Goal: Transaction & Acquisition: Purchase product/service

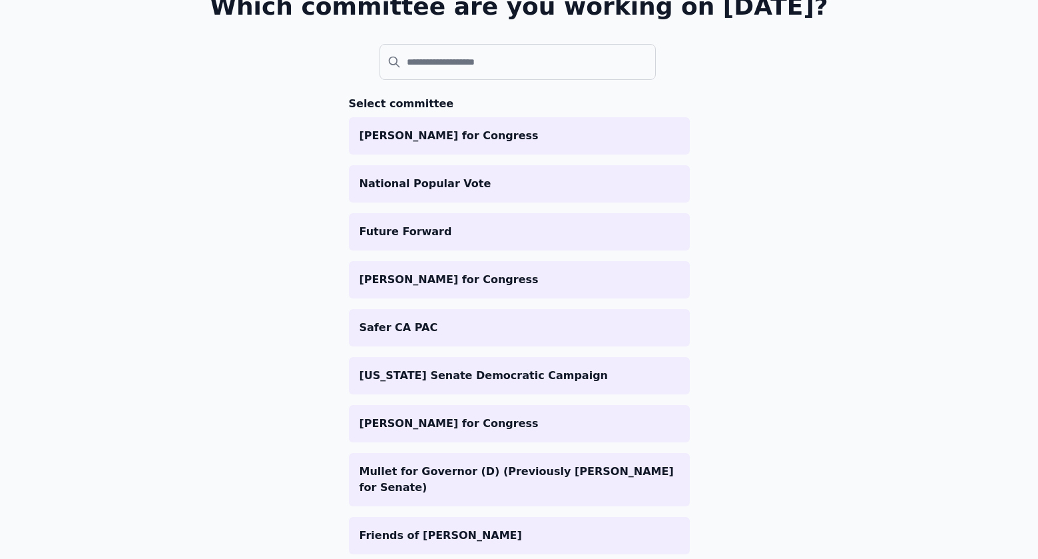
scroll to position [244, 0]
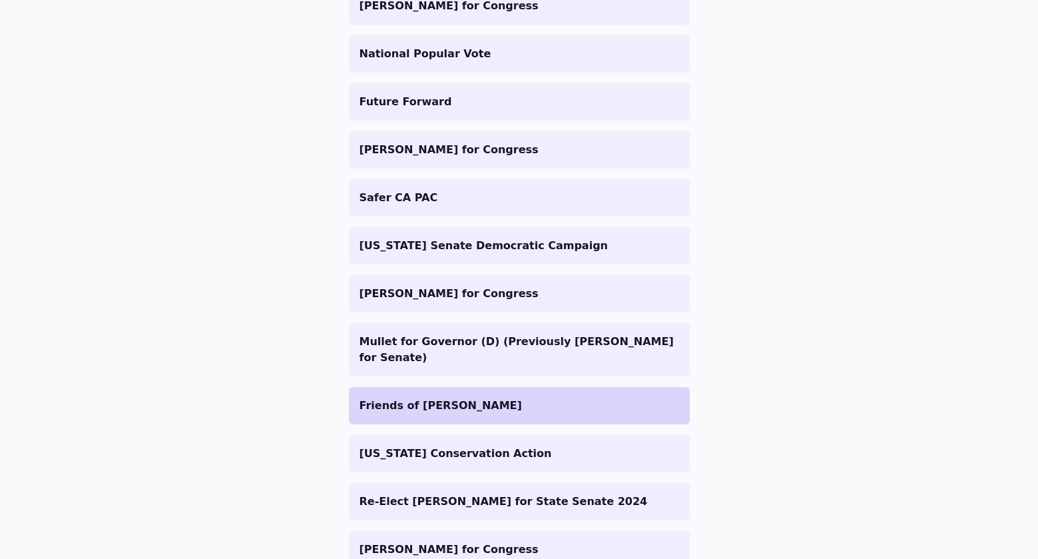
click at [441, 403] on li "Friends of [PERSON_NAME]" at bounding box center [519, 405] width 341 height 37
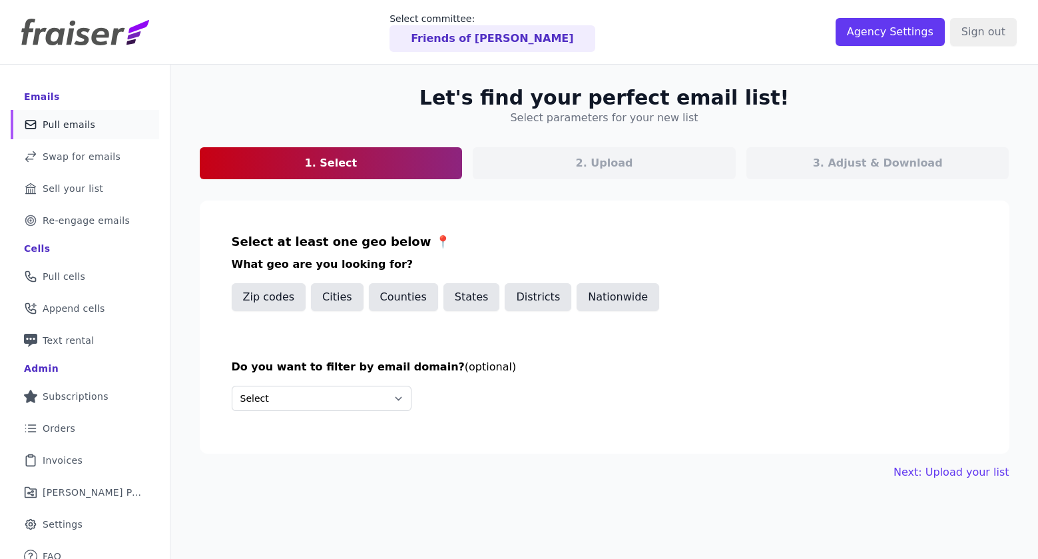
click at [469, 294] on button "States" at bounding box center [471, 297] width 57 height 28
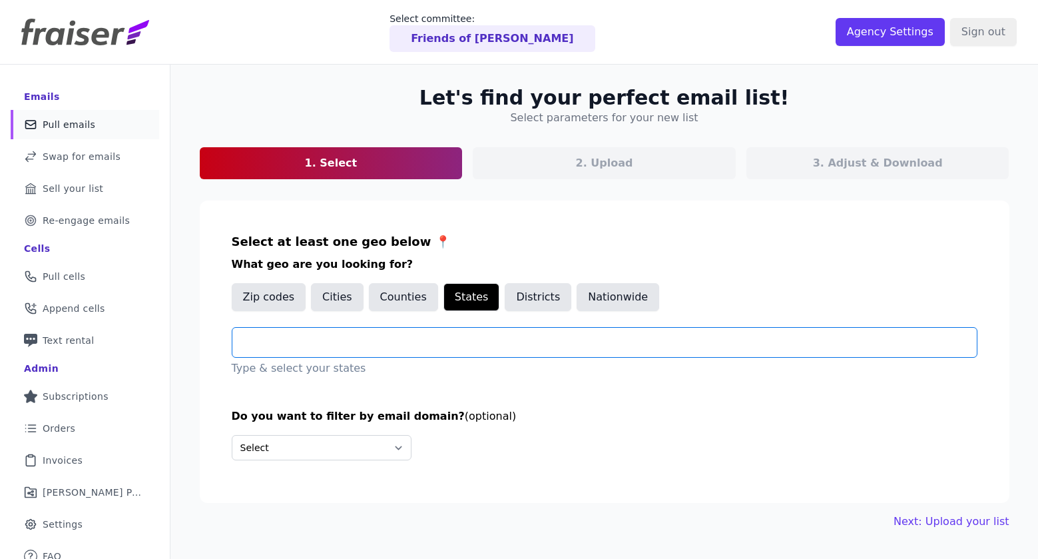
click at [411, 346] on input "text" at bounding box center [610, 342] width 734 height 16
type input "*"
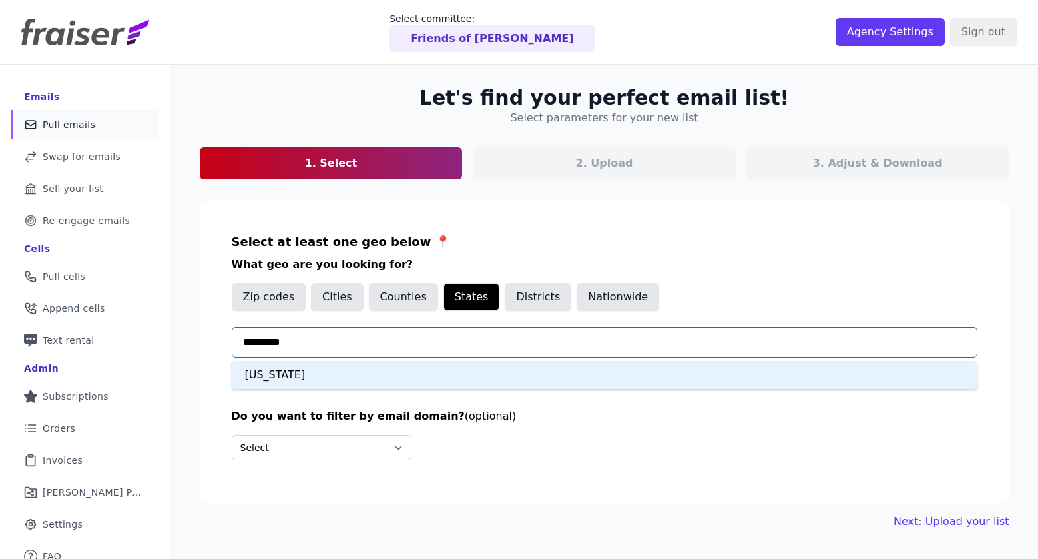
type input "**********"
click at [393, 373] on div "[US_STATE]" at bounding box center [605, 375] width 746 height 28
type input "**********"
type input "******"
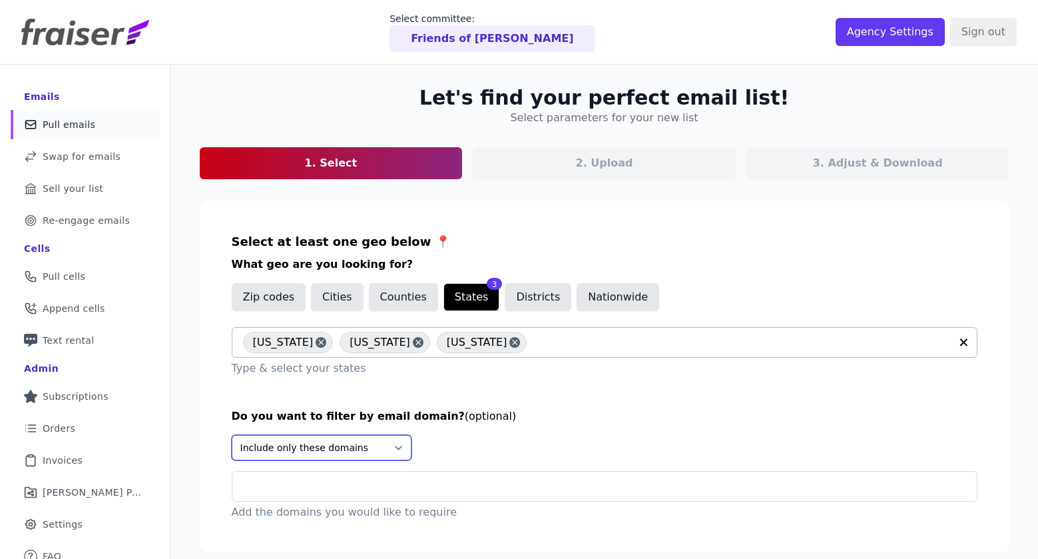
select select "None"
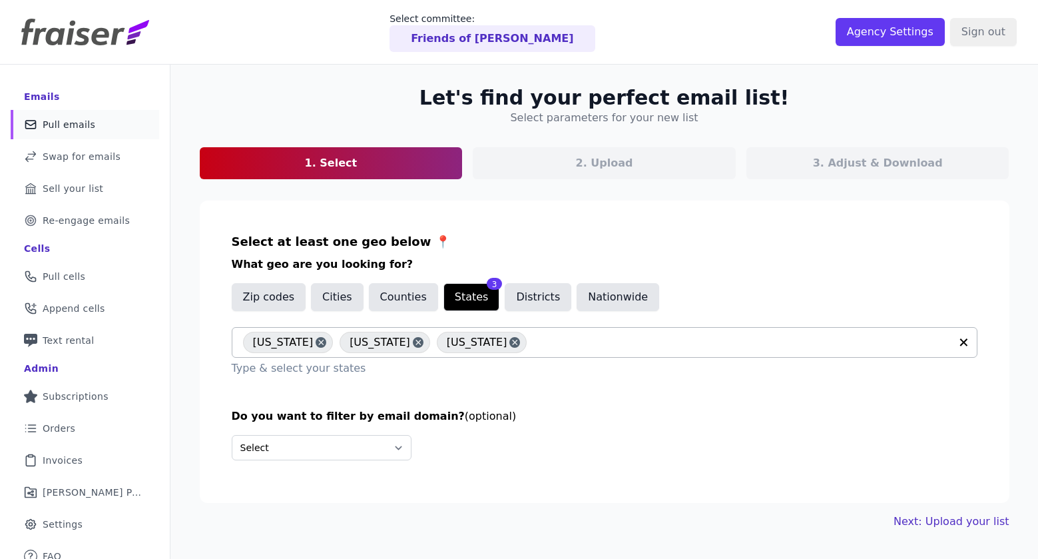
click at [933, 525] on link "Next: Upload your list" at bounding box center [950, 521] width 115 height 16
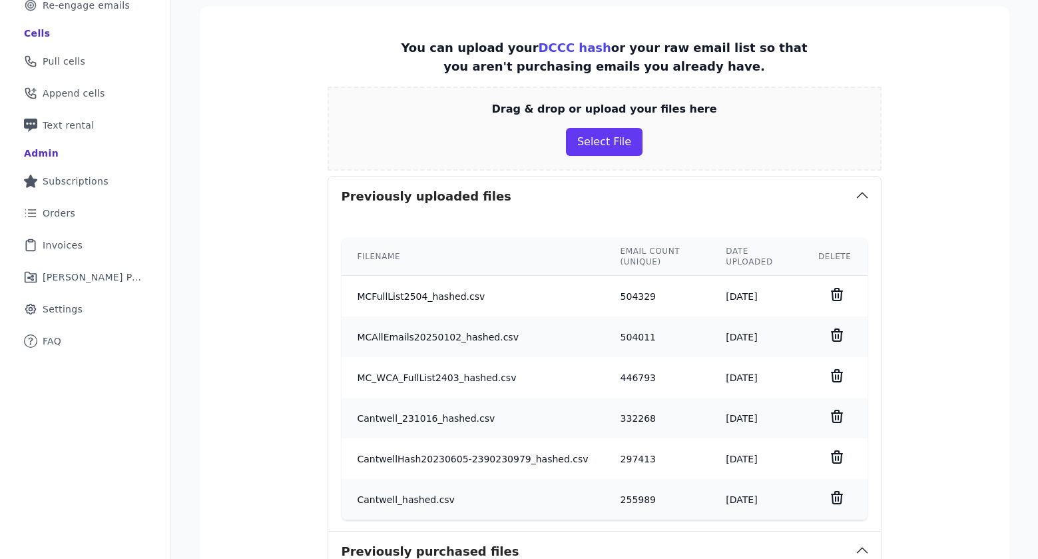
scroll to position [193, 0]
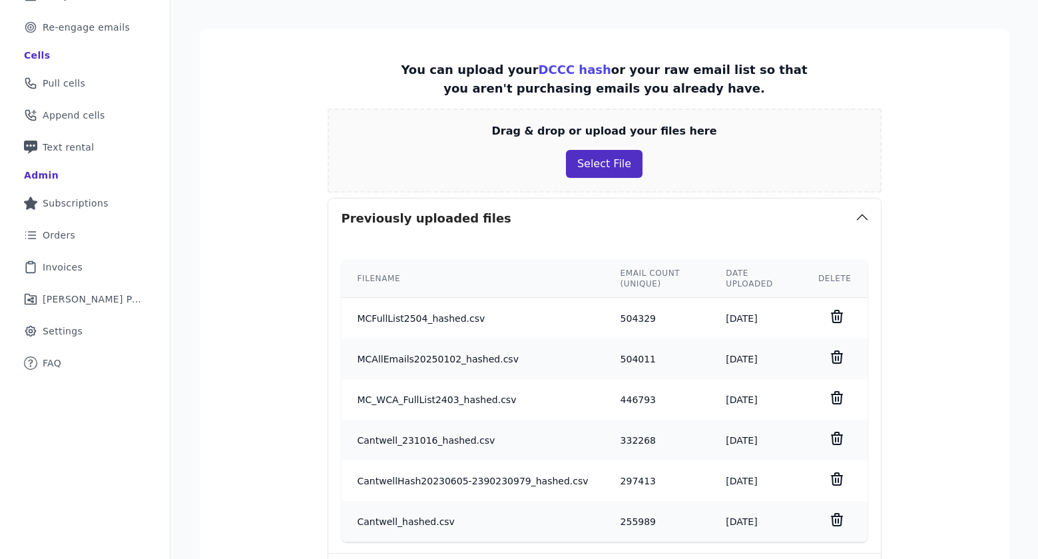
click at [610, 157] on button "Select File" at bounding box center [604, 164] width 77 height 28
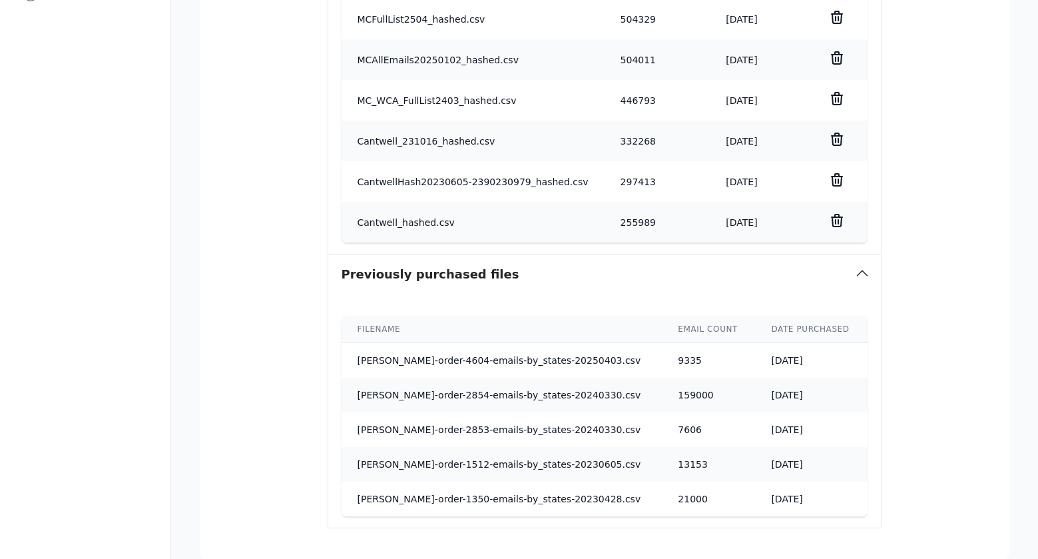
scroll to position [685, 0]
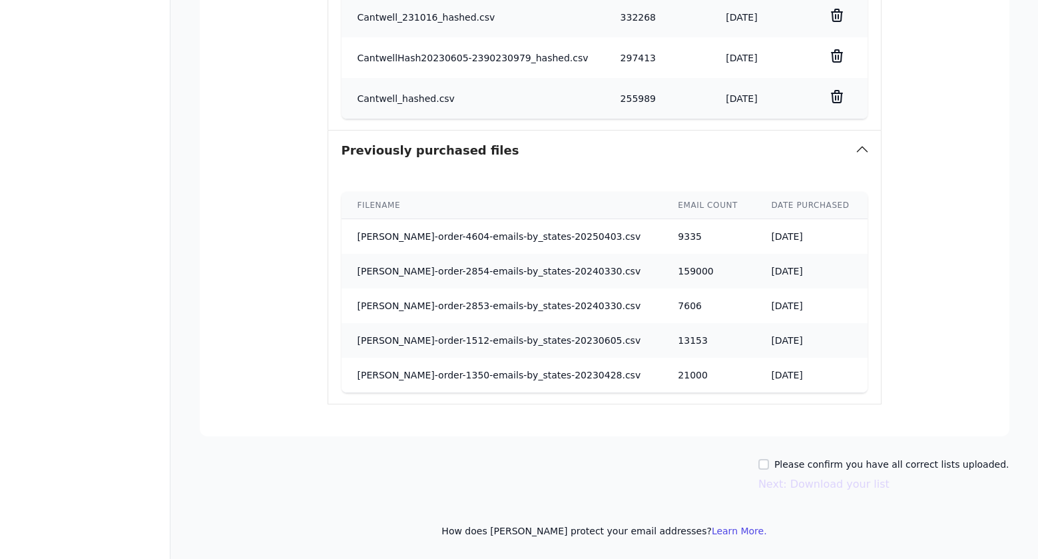
click at [769, 465] on input "Please confirm you have all correct lists uploaded." at bounding box center [763, 464] width 11 height 11
checkbox input "true"
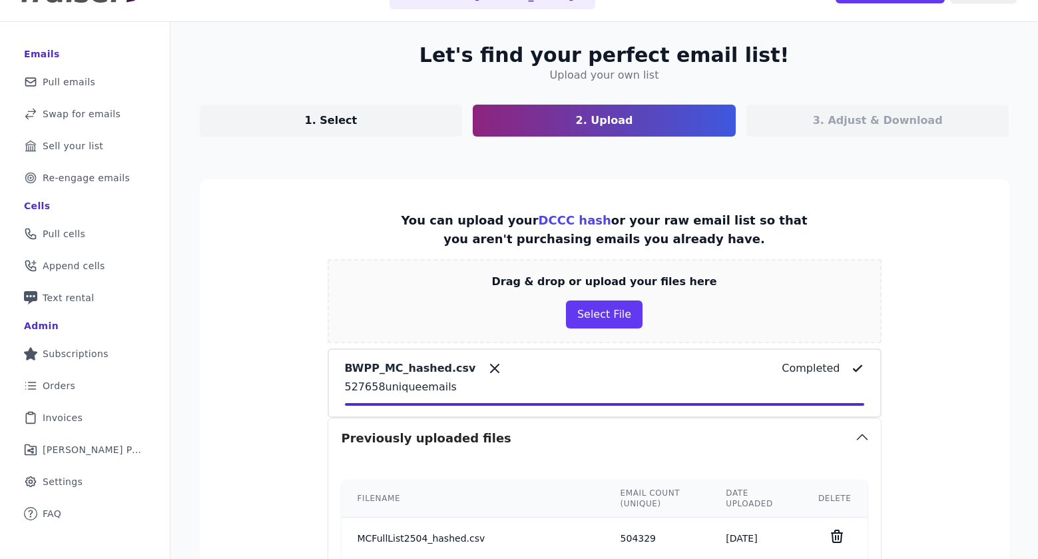
scroll to position [0, 0]
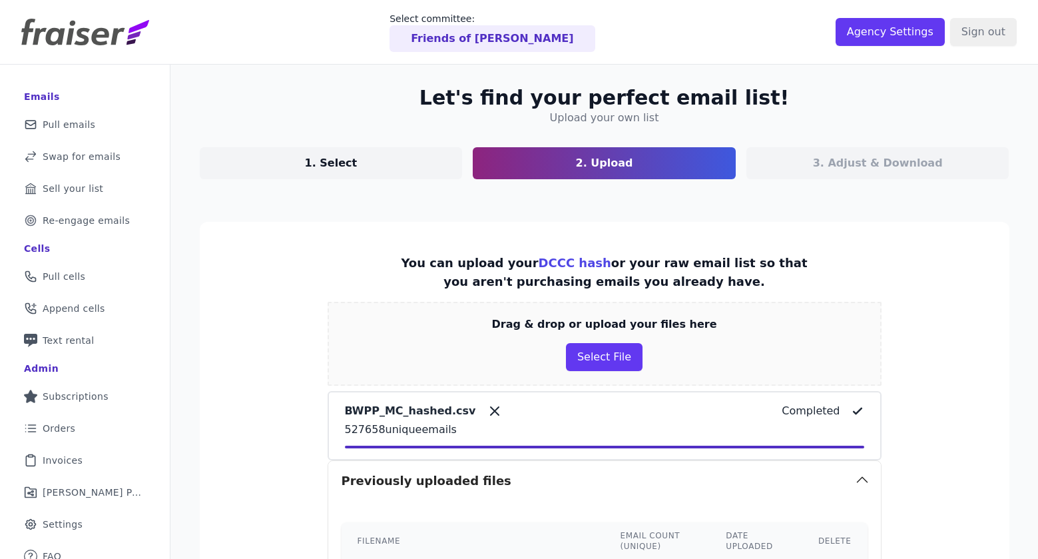
click at [685, 264] on p "You can upload your DCCC hash or your raw email list so that you aren't purchas…" at bounding box center [604, 272] width 415 height 37
click at [836, 156] on p "3. Adjust & Download" at bounding box center [878, 163] width 130 height 16
click at [836, 158] on p "3. Adjust & Download" at bounding box center [878, 163] width 130 height 16
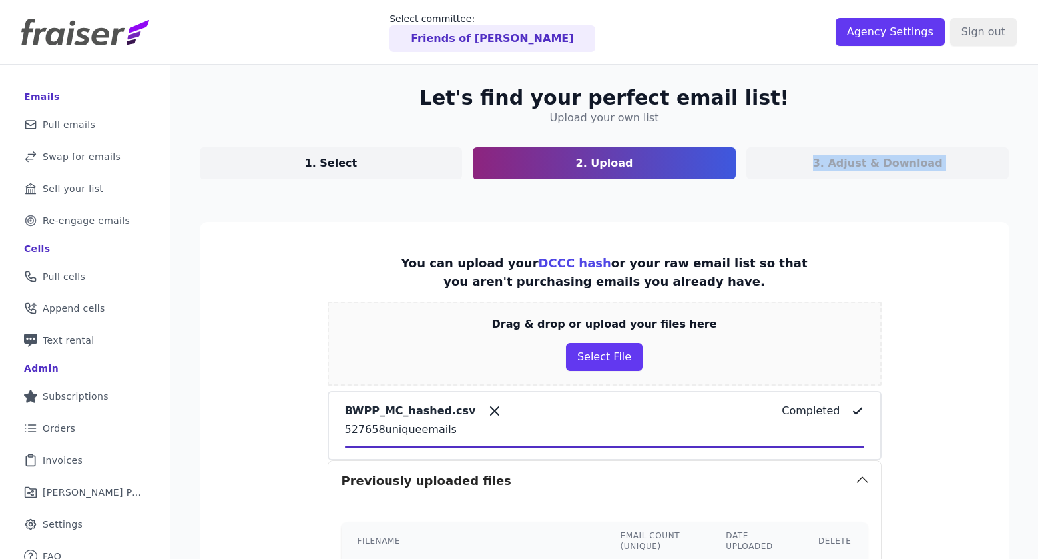
click at [836, 158] on p "3. Adjust & Download" at bounding box center [878, 163] width 130 height 16
click at [527, 432] on p "527658 unique emails" at bounding box center [604, 429] width 519 height 16
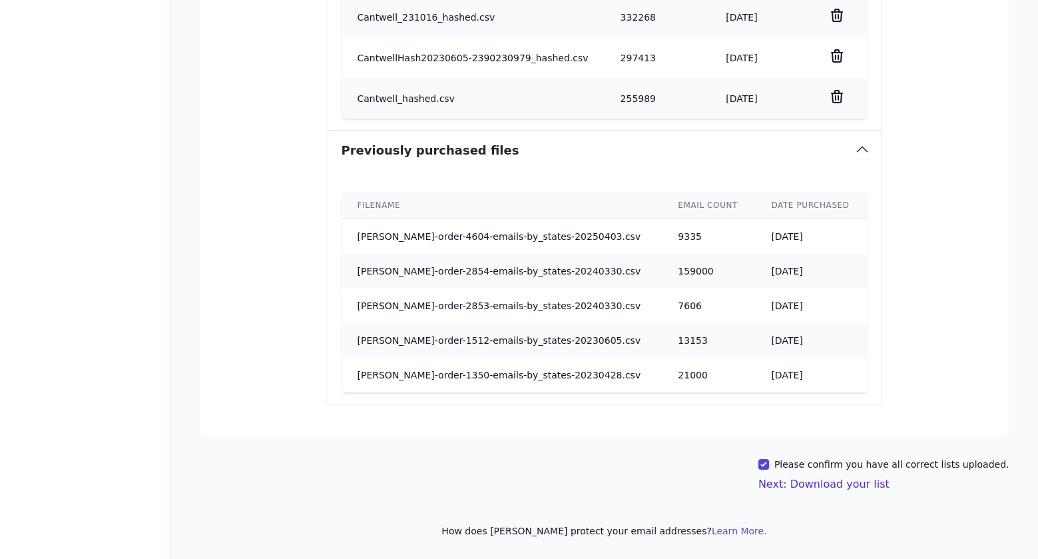
click at [859, 484] on button "Next: Download your list" at bounding box center [823, 484] width 131 height 16
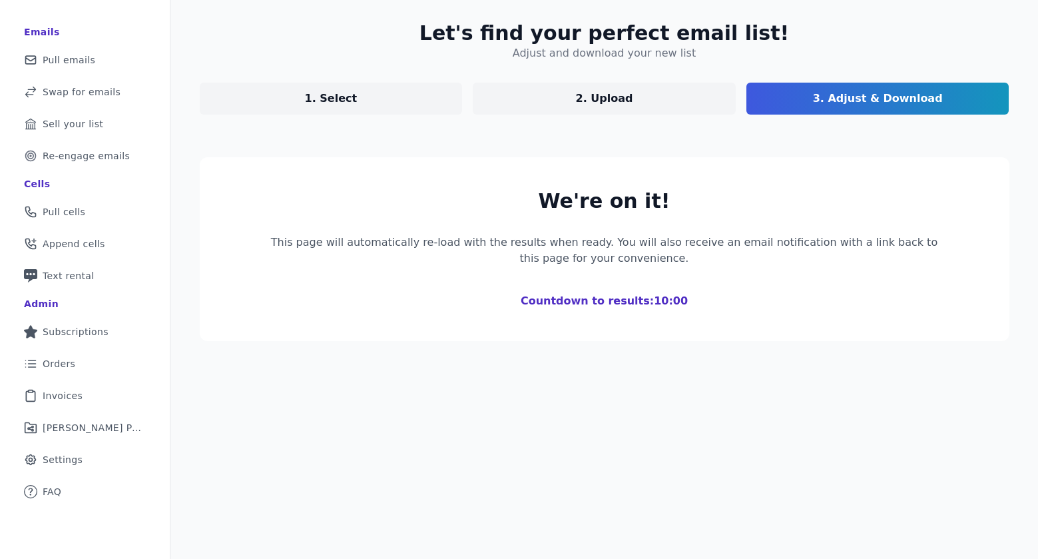
scroll to position [65, 0]
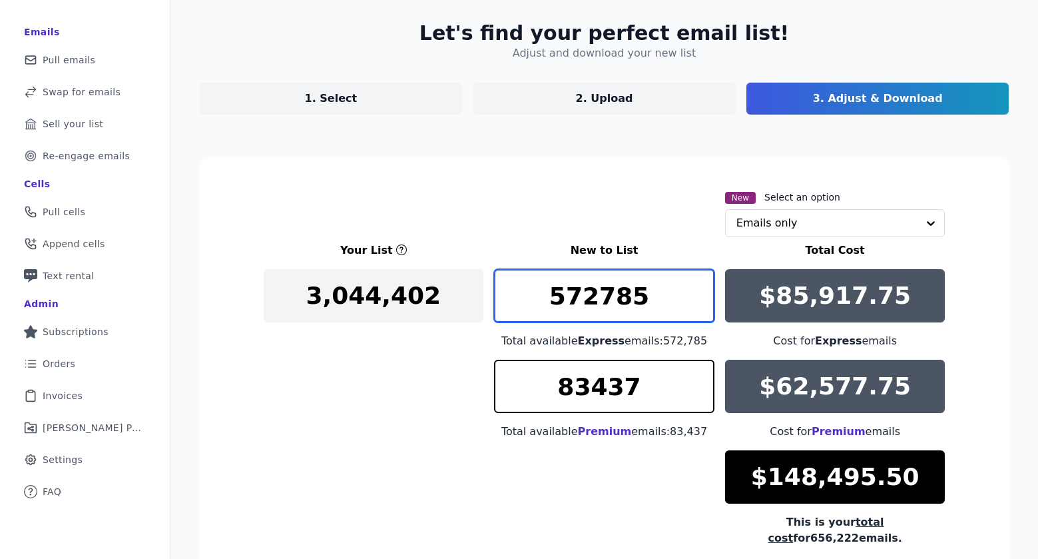
click at [606, 303] on input "572785" at bounding box center [604, 295] width 220 height 53
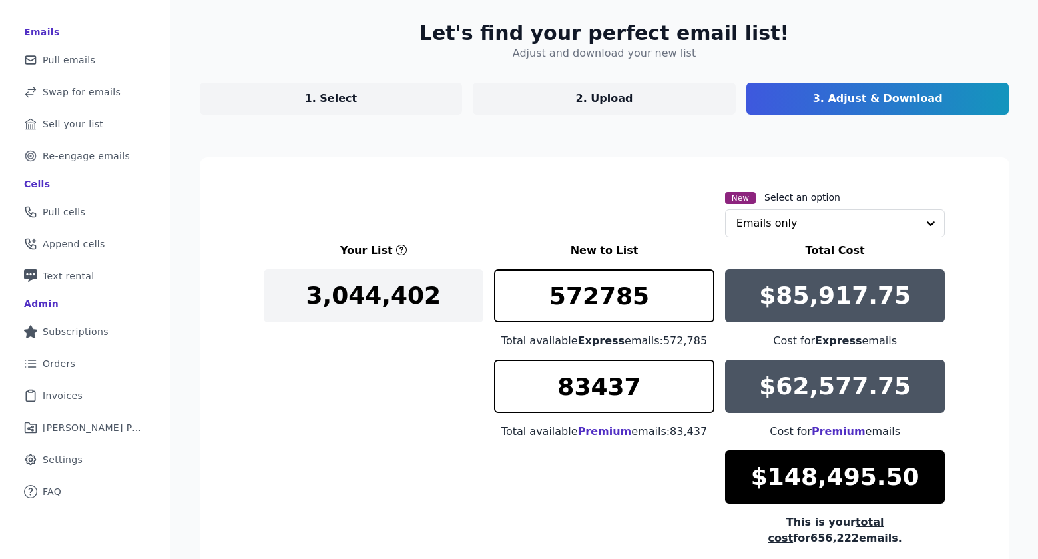
click at [406, 86] on link "1. Select" at bounding box center [331, 99] width 263 height 32
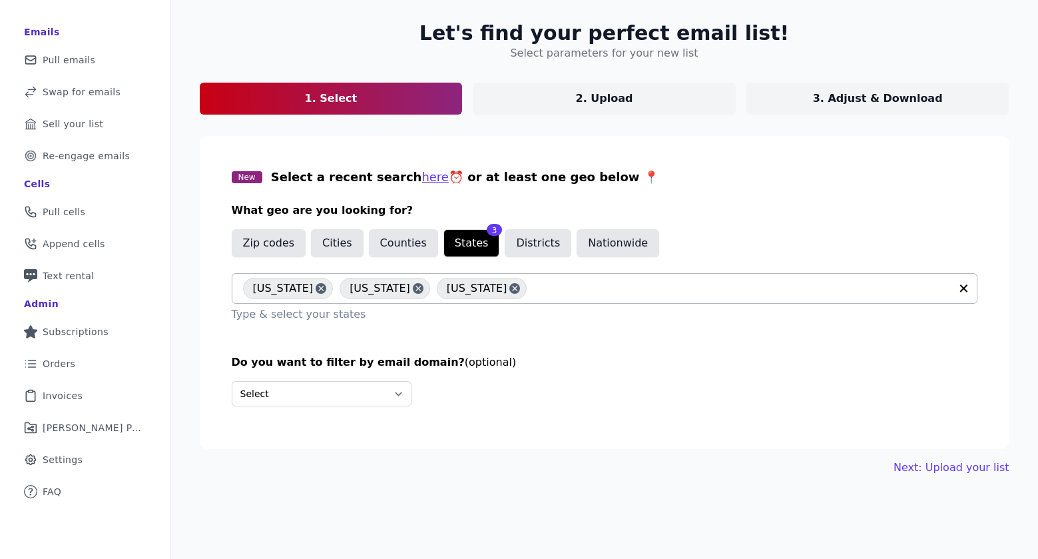
click at [413, 290] on icon at bounding box center [417, 288] width 9 height 13
click at [891, 103] on p "3. Adjust & Download" at bounding box center [878, 99] width 130 height 16
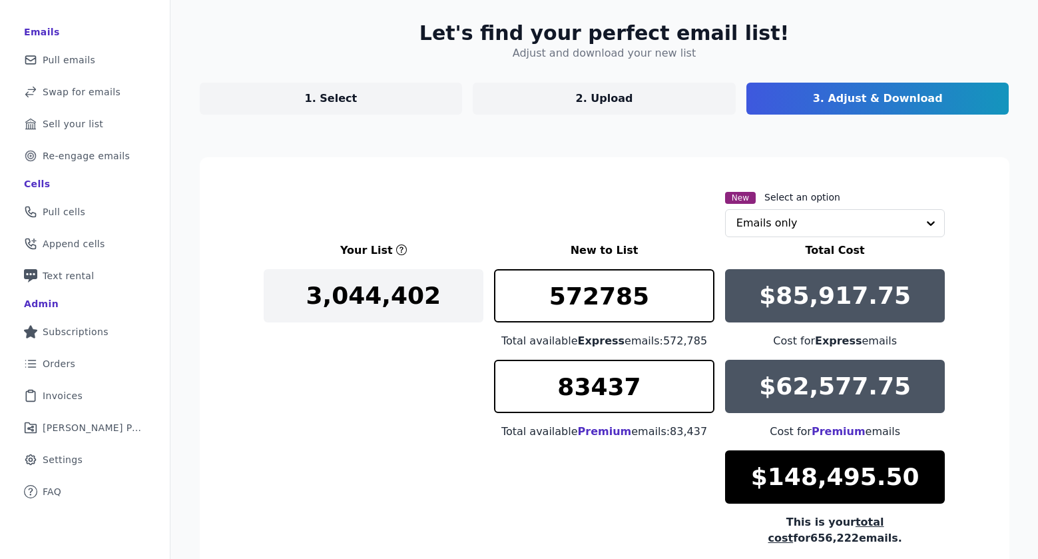
click at [405, 92] on link "1. Select" at bounding box center [331, 99] width 263 height 32
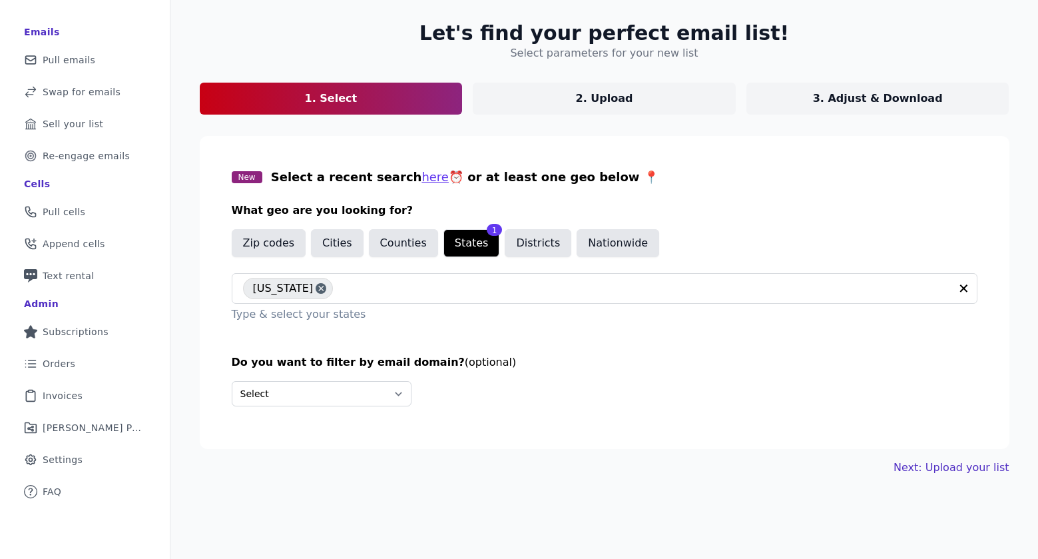
click at [957, 471] on link "Next: Upload your list" at bounding box center [950, 467] width 115 height 16
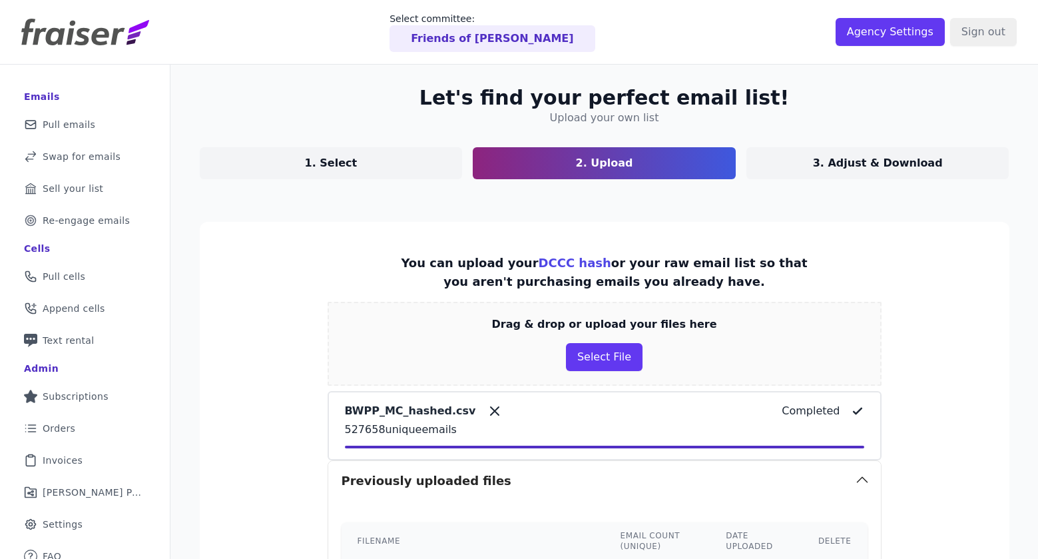
scroll to position [11, 0]
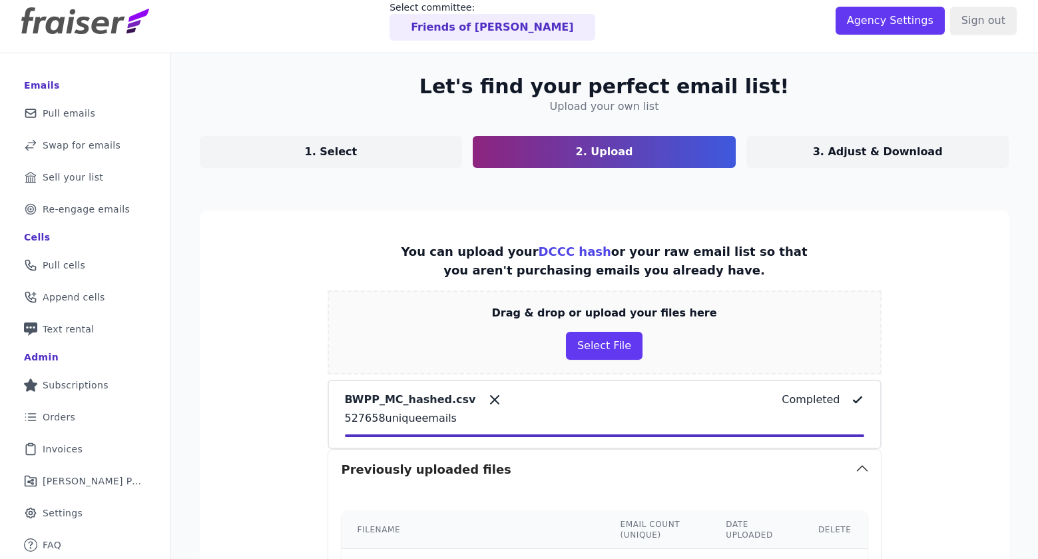
click at [771, 158] on link "3. Adjust & Download" at bounding box center [877, 152] width 263 height 32
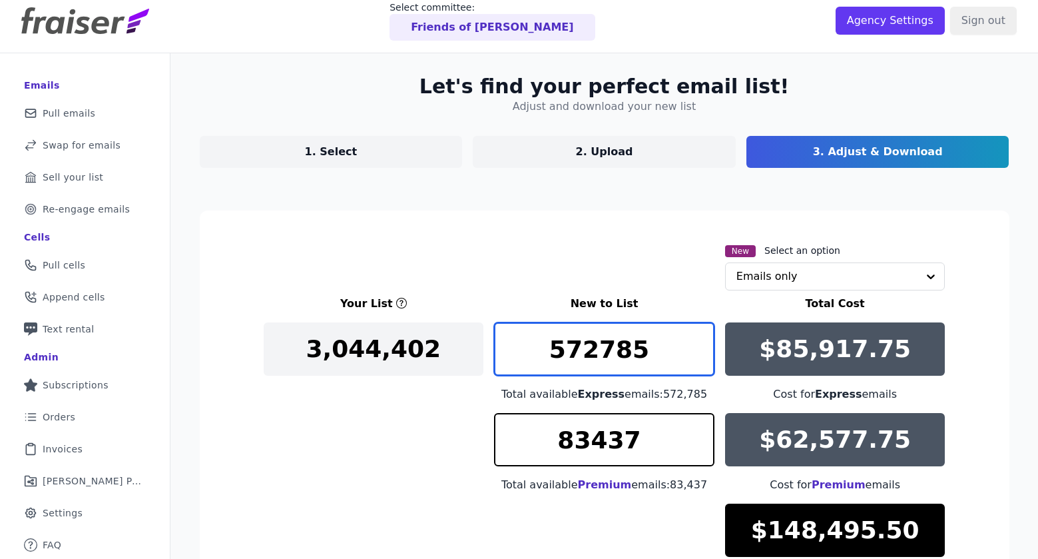
click at [648, 352] on input "572785" at bounding box center [604, 348] width 220 height 53
click at [603, 350] on input "572785" at bounding box center [604, 348] width 220 height 53
drag, startPoint x: 616, startPoint y: 352, endPoint x: 558, endPoint y: 348, distance: 58.8
click at [558, 348] on input "572785" at bounding box center [604, 348] width 220 height 53
click at [644, 363] on input "572785" at bounding box center [604, 348] width 220 height 53
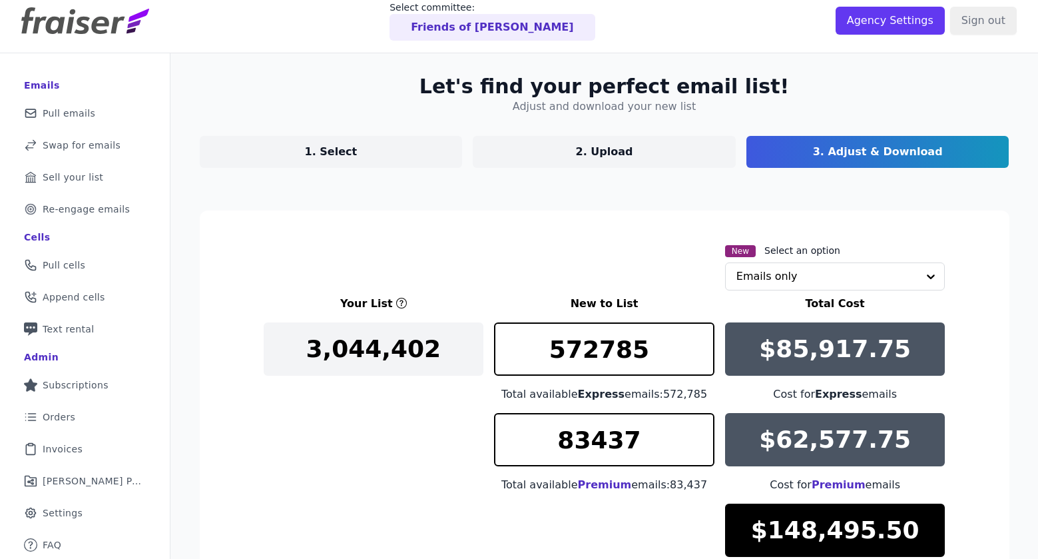
click at [392, 160] on link "1. Select" at bounding box center [331, 152] width 263 height 32
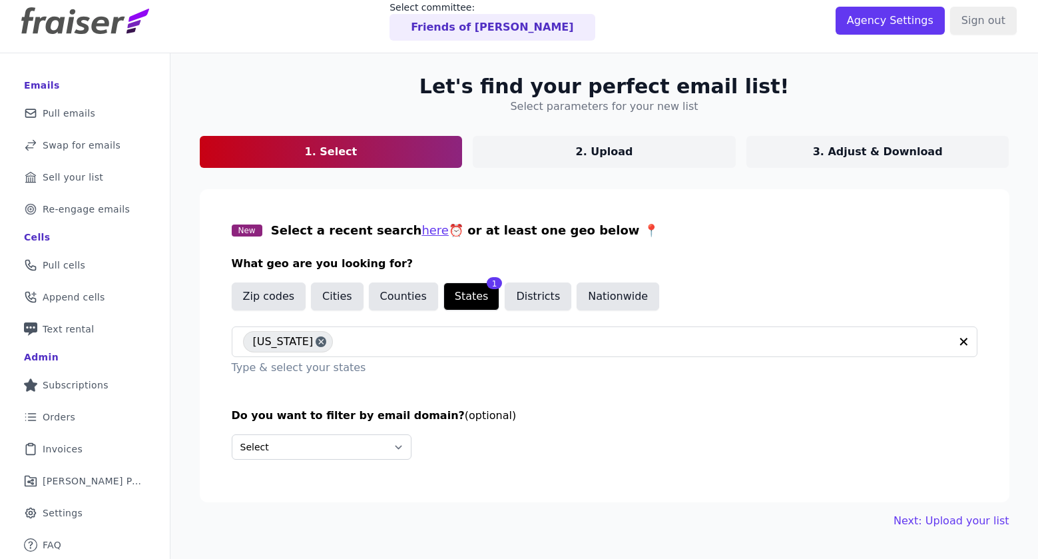
click at [451, 302] on button "States" at bounding box center [471, 296] width 57 height 28
click at [340, 334] on input "text" at bounding box center [645, 342] width 610 height 16
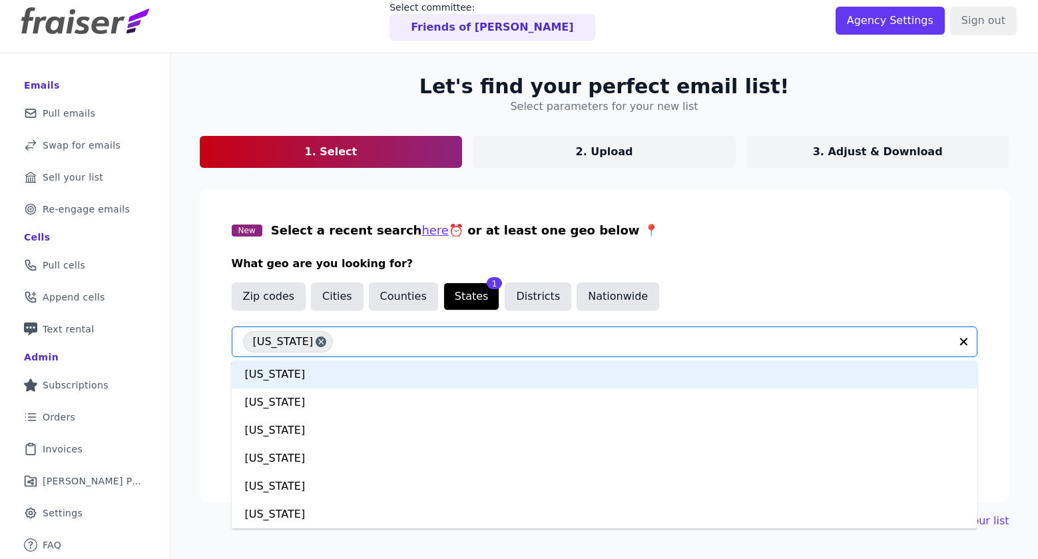
click at [802, 304] on div "Zip codes Cities Counties States 1 Districts Nationwide" at bounding box center [605, 298] width 746 height 33
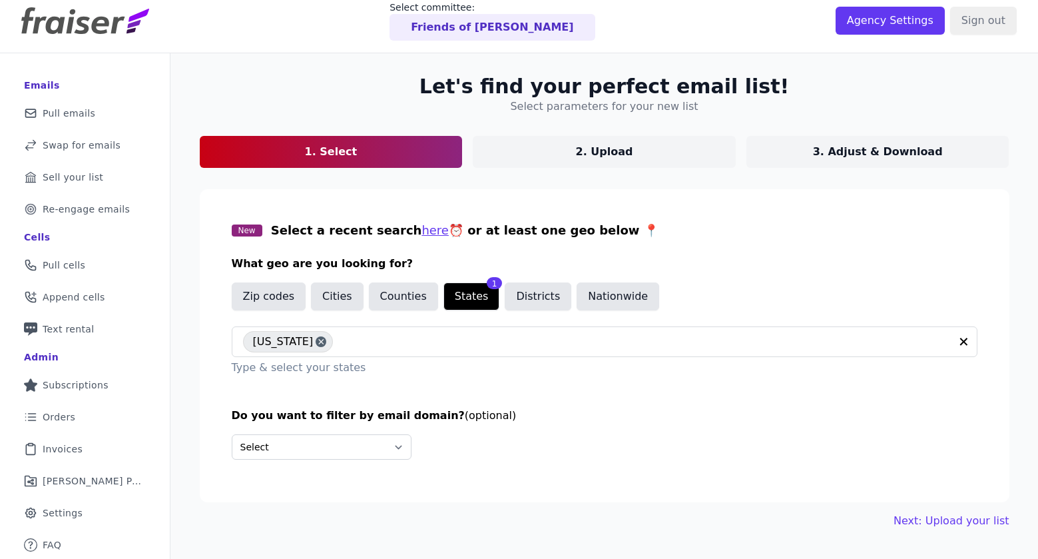
scroll to position [65, 0]
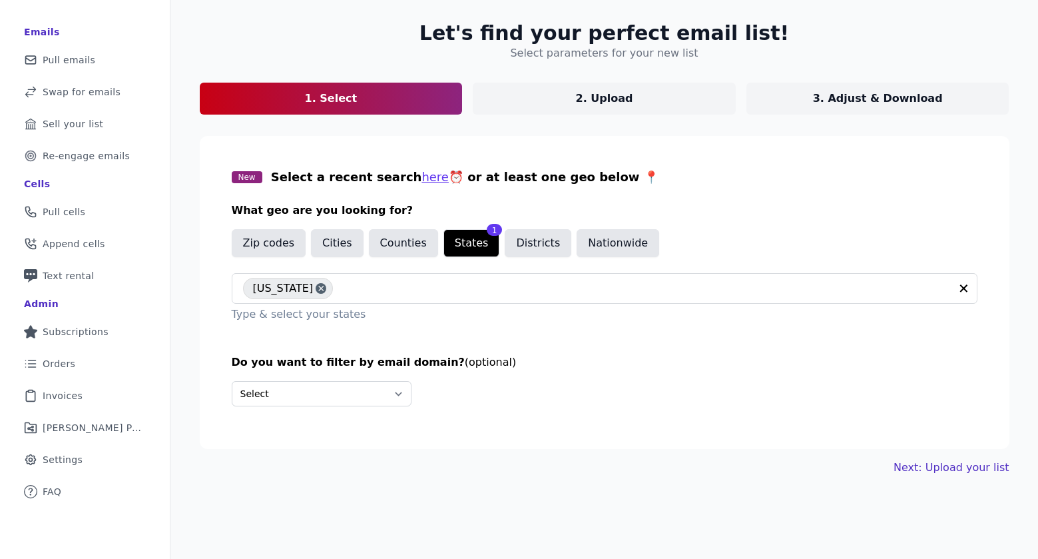
click at [963, 465] on link "Next: Upload your list" at bounding box center [950, 467] width 115 height 16
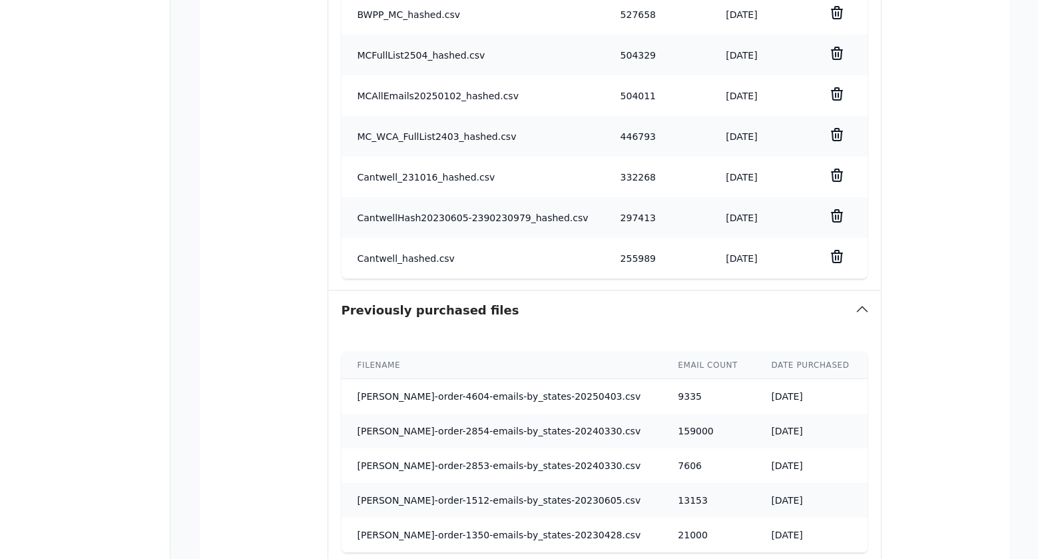
scroll to position [726, 0]
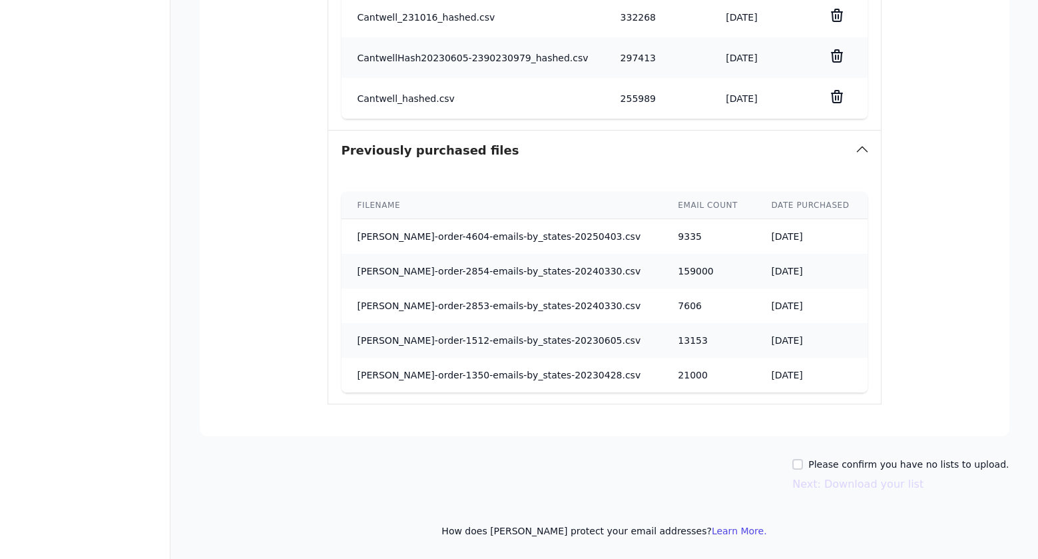
click at [803, 464] on input "Please confirm you have no lists to upload." at bounding box center [797, 464] width 11 height 11
checkbox input "true"
click at [883, 483] on button "Next: Download your list" at bounding box center [857, 484] width 131 height 16
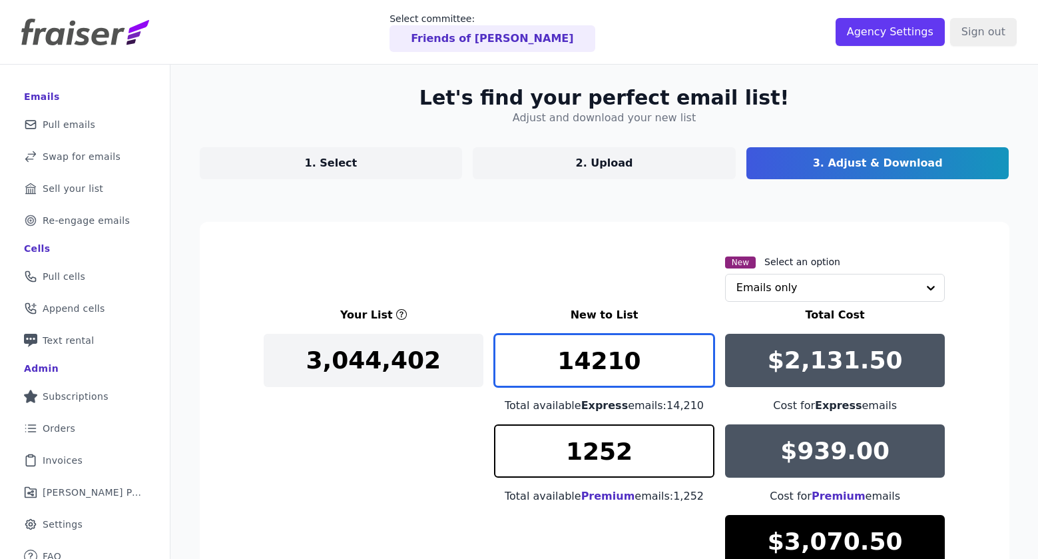
click at [632, 373] on input "14210" at bounding box center [604, 360] width 220 height 53
drag, startPoint x: 586, startPoint y: 362, endPoint x: 559, endPoint y: 361, distance: 26.6
click at [559, 361] on input "14210" at bounding box center [604, 360] width 220 height 53
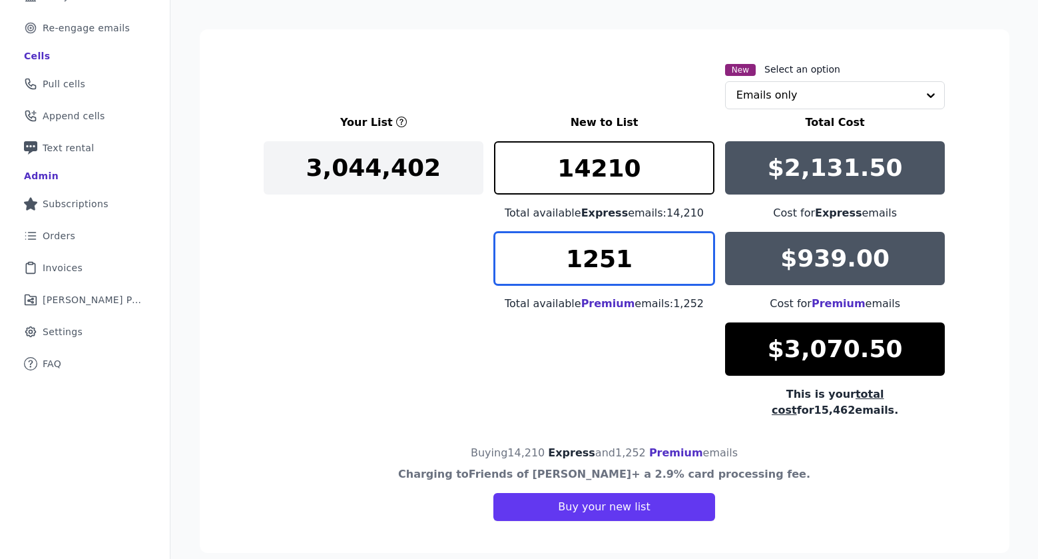
click at [694, 264] on input "1251" at bounding box center [604, 258] width 220 height 53
click at [694, 264] on input "1250" at bounding box center [604, 258] width 220 height 53
click at [694, 264] on input "1249" at bounding box center [604, 258] width 220 height 53
click at [694, 264] on input "1248" at bounding box center [604, 258] width 220 height 53
click at [651, 256] on input "1248" at bounding box center [604, 258] width 220 height 53
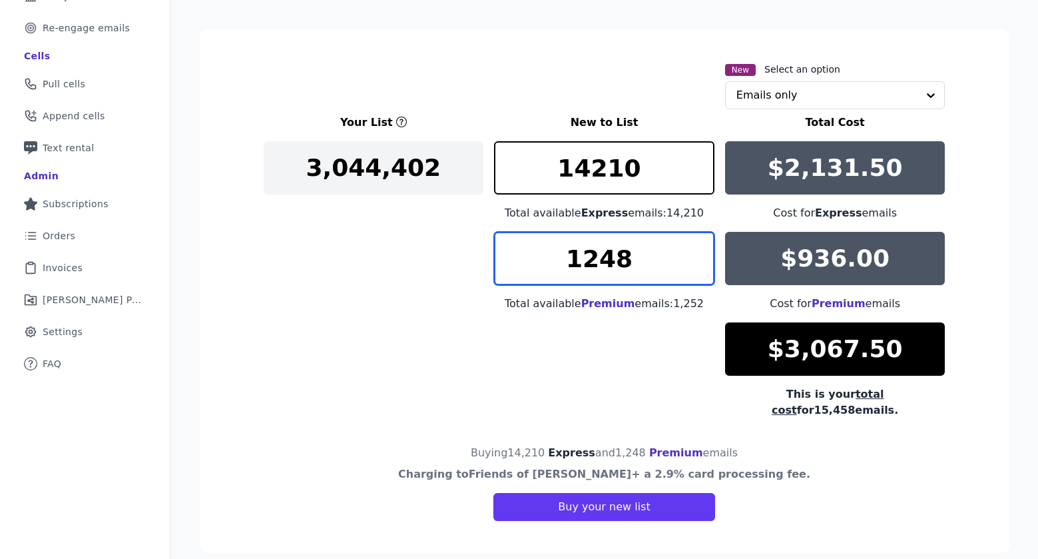
click at [651, 256] on input "1248" at bounding box center [604, 258] width 220 height 53
type input "0"
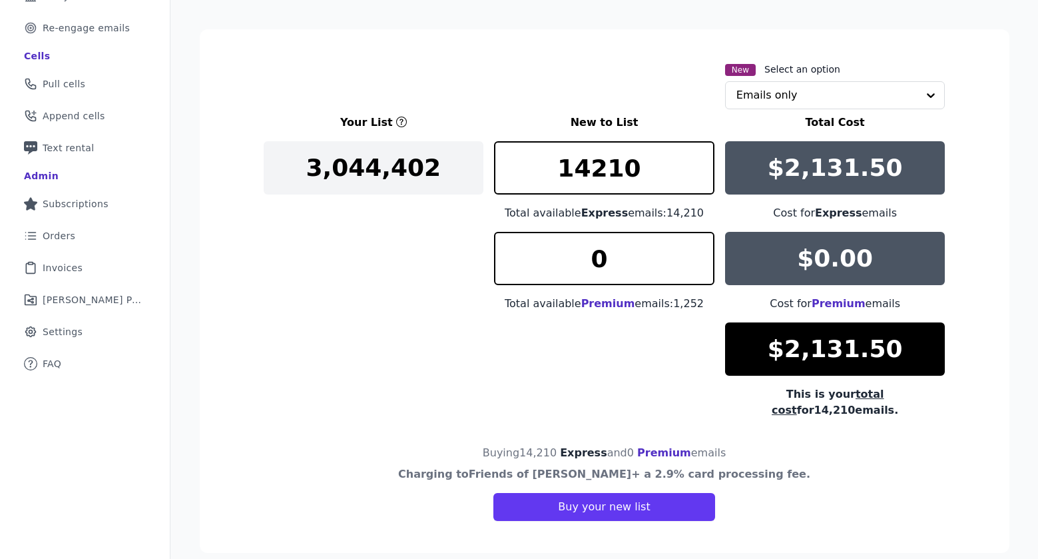
click at [666, 357] on div "Your List New to List Total Cost 3,044,402 14210 Total available Express emails…" at bounding box center [605, 267] width 682 height 304
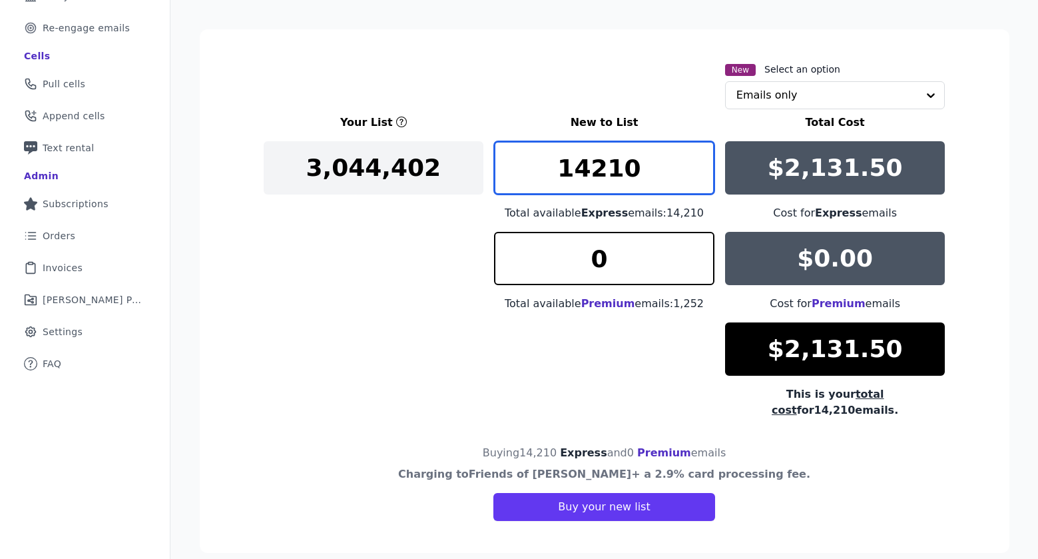
drag, startPoint x: 587, startPoint y: 171, endPoint x: 554, endPoint y: 169, distance: 33.3
click at [554, 169] on input "14210" at bounding box center [604, 167] width 220 height 53
type input "10000"
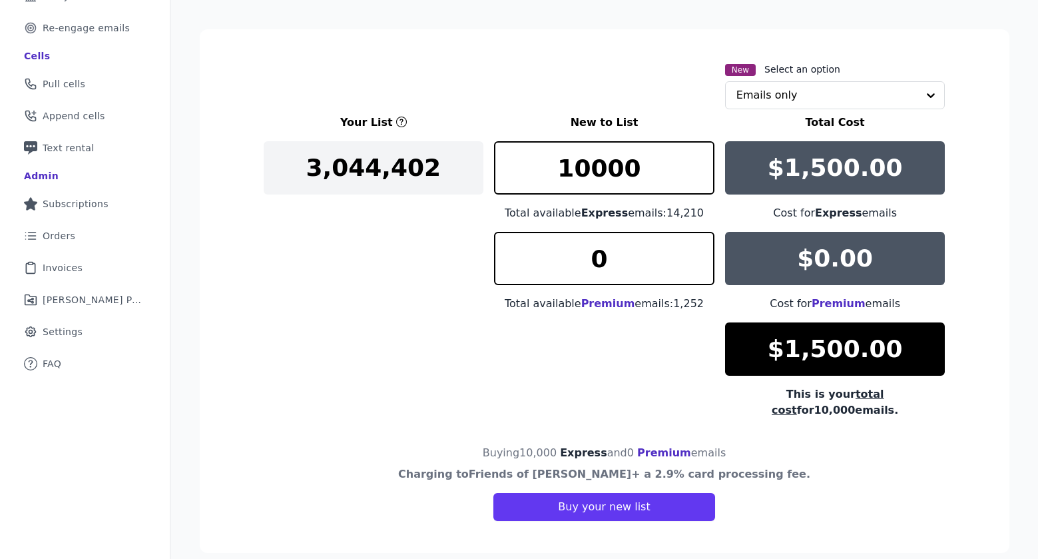
click at [540, 368] on div "Your List New to List Total Cost 3,044,402 10000 Total available Express emails…" at bounding box center [605, 267] width 682 height 304
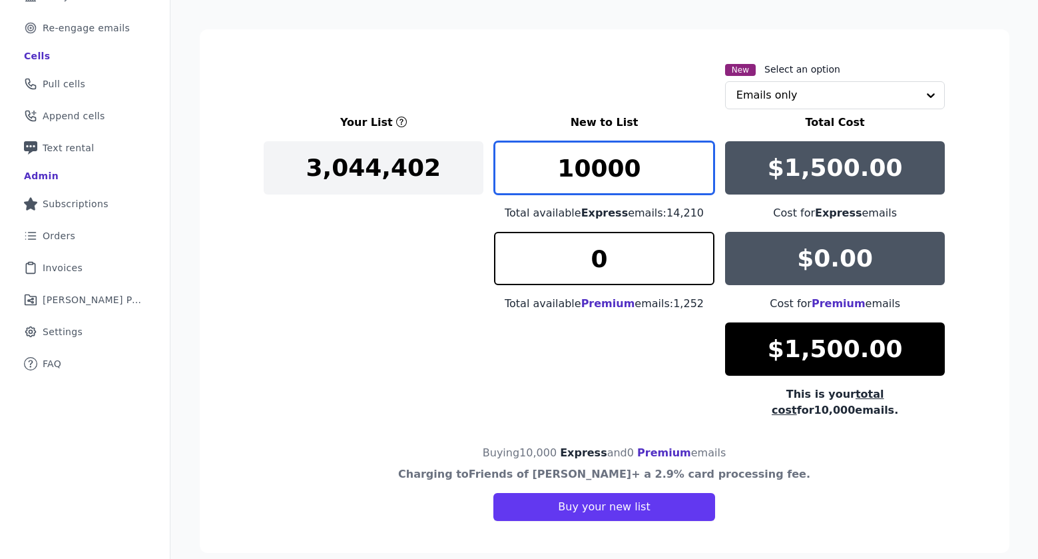
click at [603, 184] on input "10000" at bounding box center [604, 167] width 220 height 53
click at [607, 155] on input "10000" at bounding box center [604, 167] width 220 height 53
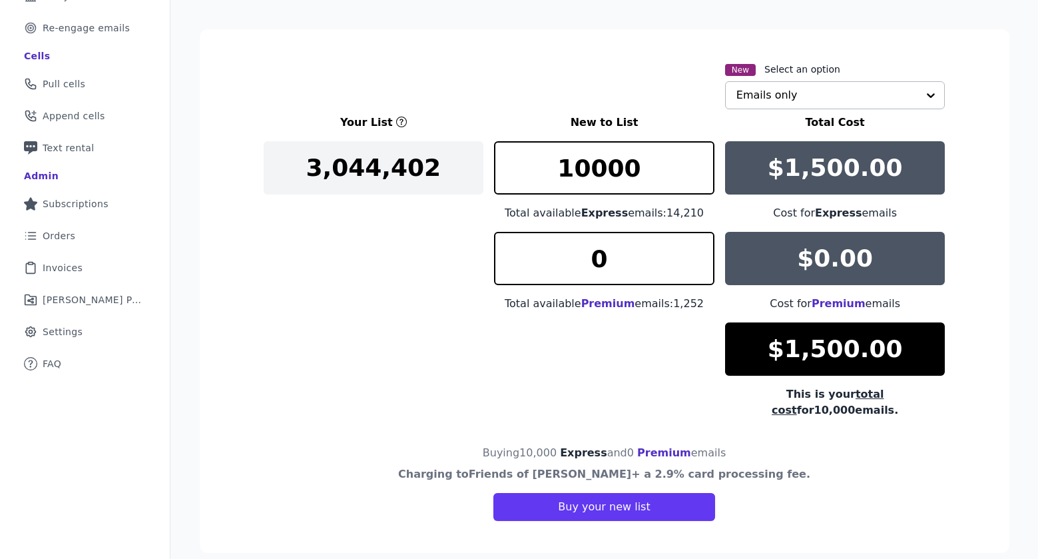
click at [801, 87] on input "text" at bounding box center [827, 95] width 182 height 27
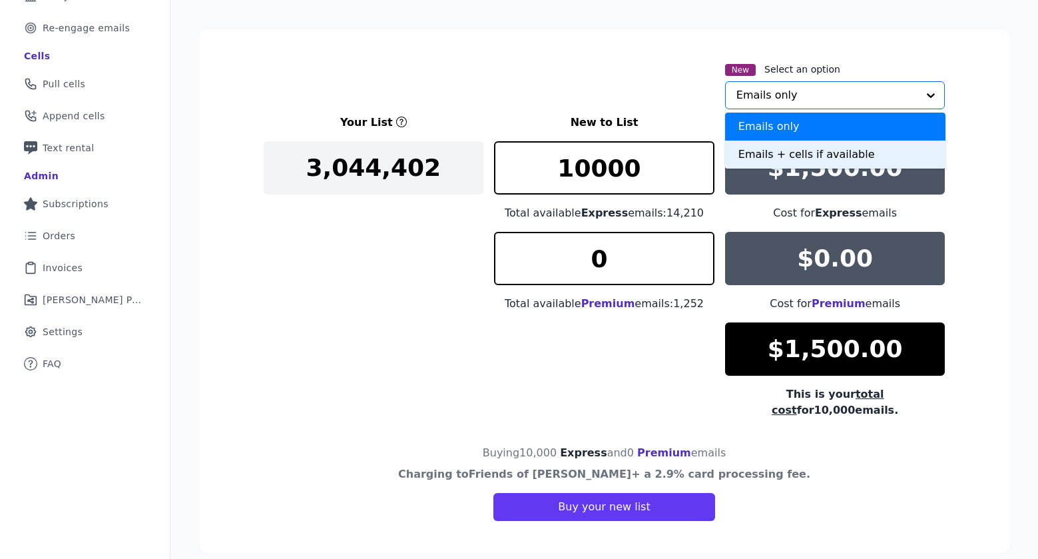
click at [811, 157] on div "Emails + cells if available" at bounding box center [835, 154] width 220 height 28
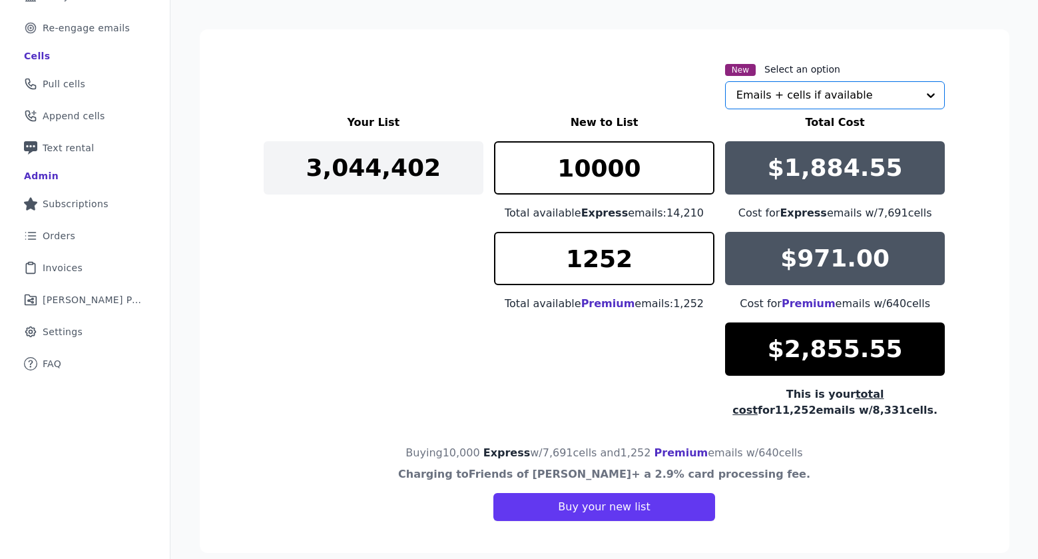
scroll to position [208, 0]
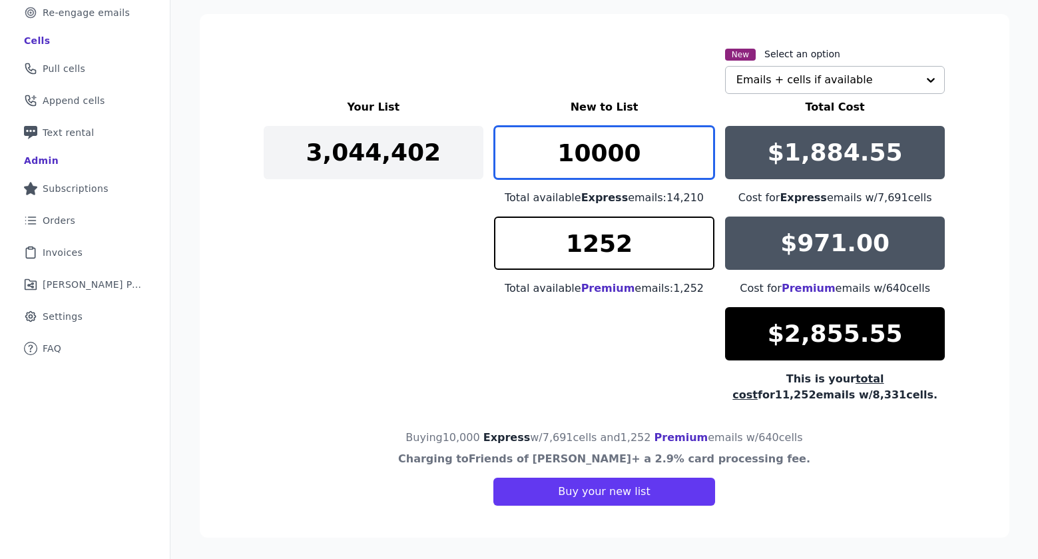
click at [585, 152] on input "10000" at bounding box center [604, 152] width 220 height 53
click at [695, 148] on input "10001" at bounding box center [604, 152] width 220 height 53
click at [695, 148] on input "10002" at bounding box center [604, 152] width 220 height 53
click at [695, 148] on input "10003" at bounding box center [604, 152] width 220 height 53
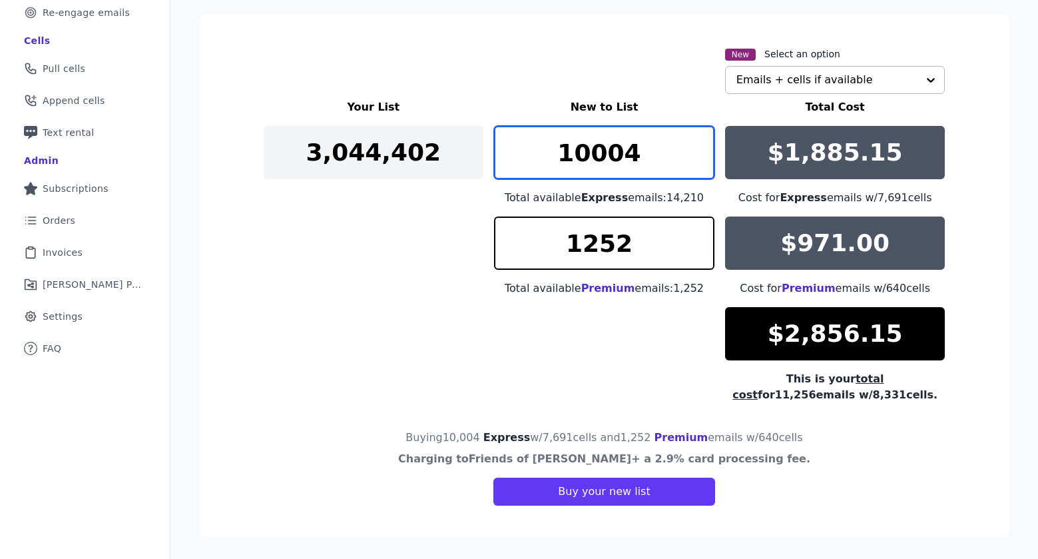
click at [695, 148] on input "10004" at bounding box center [604, 152] width 220 height 53
click at [695, 148] on input "10072" at bounding box center [604, 152] width 220 height 53
click at [658, 153] on input "10072" at bounding box center [604, 152] width 220 height 53
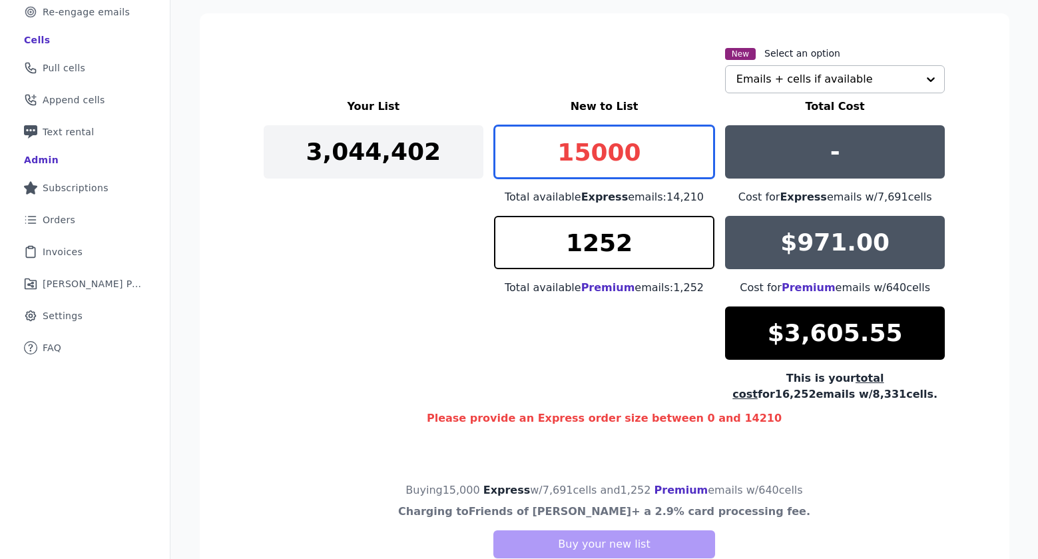
click at [605, 150] on input "15000" at bounding box center [604, 151] width 220 height 53
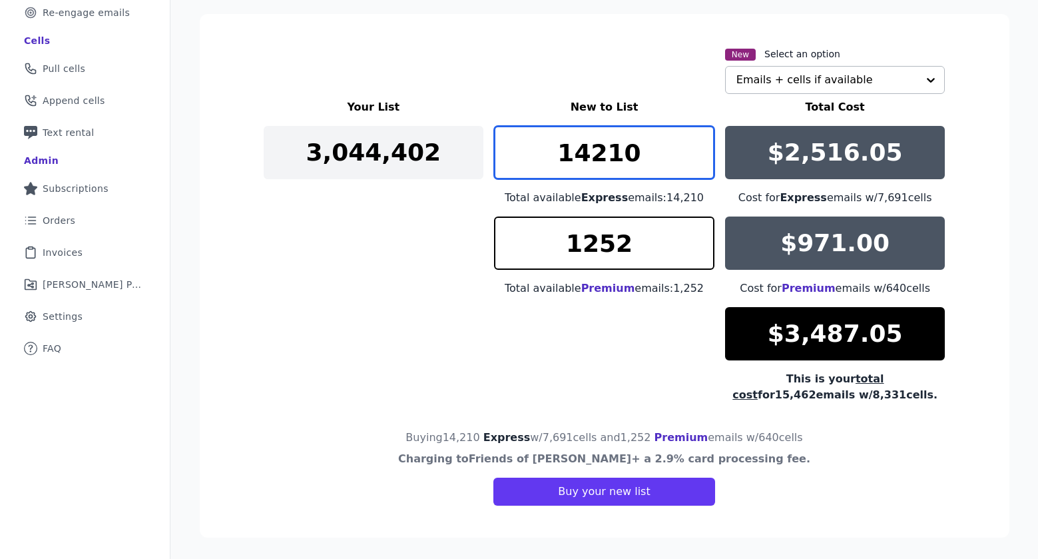
type input "14210"
click at [679, 387] on div "Your List New to List Total Cost 3,044,402 14210 Total available Express emails…" at bounding box center [605, 251] width 682 height 304
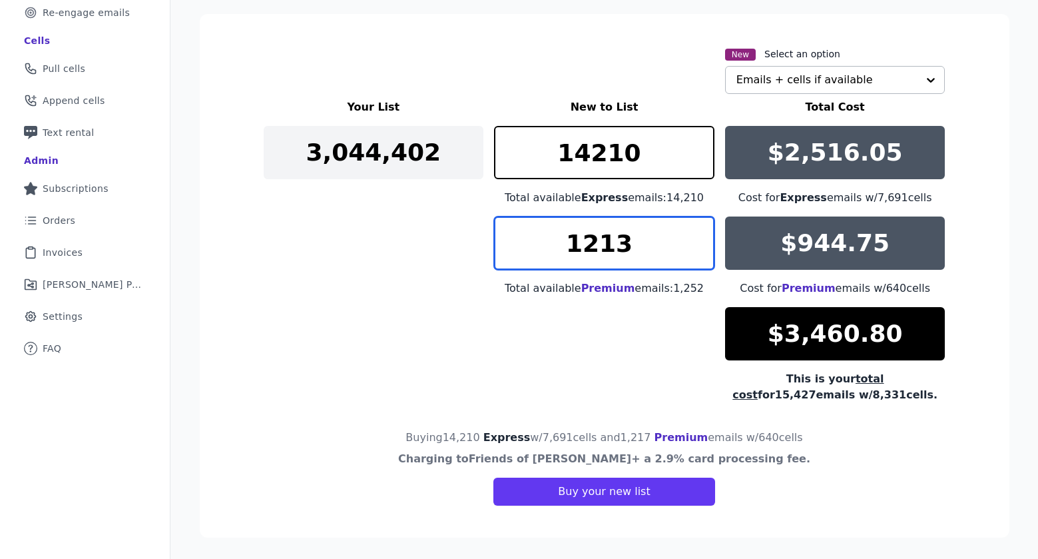
click at [696, 247] on input "1213" at bounding box center [604, 242] width 220 height 53
click at [670, 247] on input "1213" at bounding box center [604, 242] width 220 height 53
type input "0"
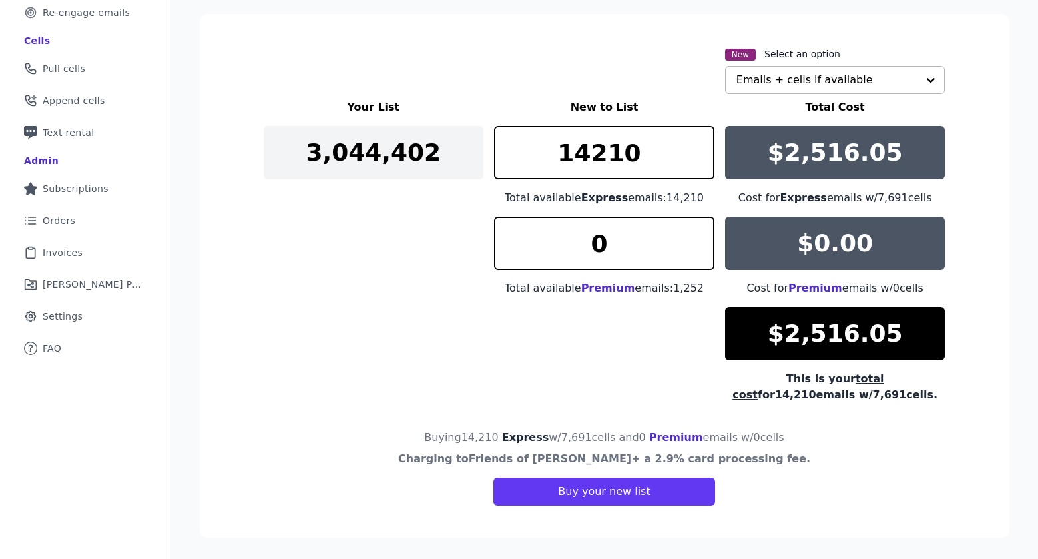
click at [676, 345] on div "Your List New to List Total Cost 3,044,402 14210 Total available Express emails…" at bounding box center [605, 251] width 682 height 304
drag, startPoint x: 829, startPoint y: 397, endPoint x: 792, endPoint y: 395, distance: 37.3
click at [792, 395] on div "This is your total cost for 14,210 emails w/ 7,691 cells." at bounding box center [835, 387] width 220 height 32
drag, startPoint x: 848, startPoint y: 336, endPoint x: 785, endPoint y: 342, distance: 63.6
click at [785, 342] on p "$2,516.05" at bounding box center [835, 333] width 135 height 27
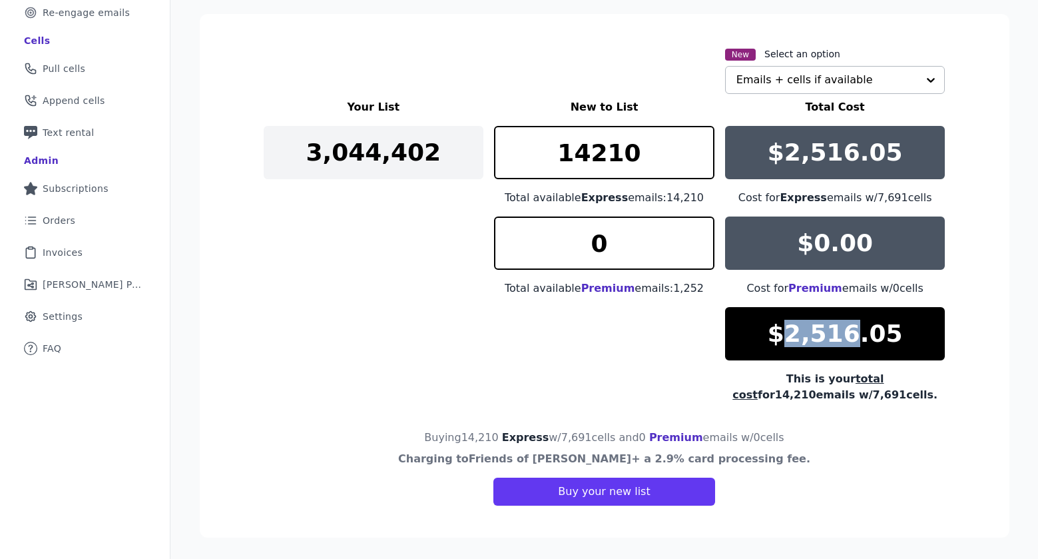
copy p "2,516"
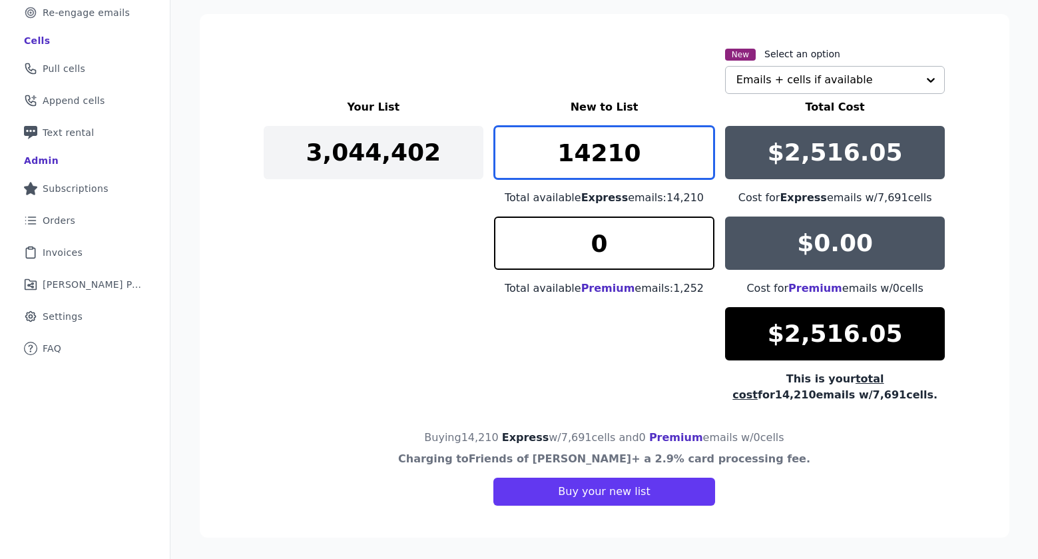
click at [593, 153] on input "14210" at bounding box center [604, 152] width 220 height 53
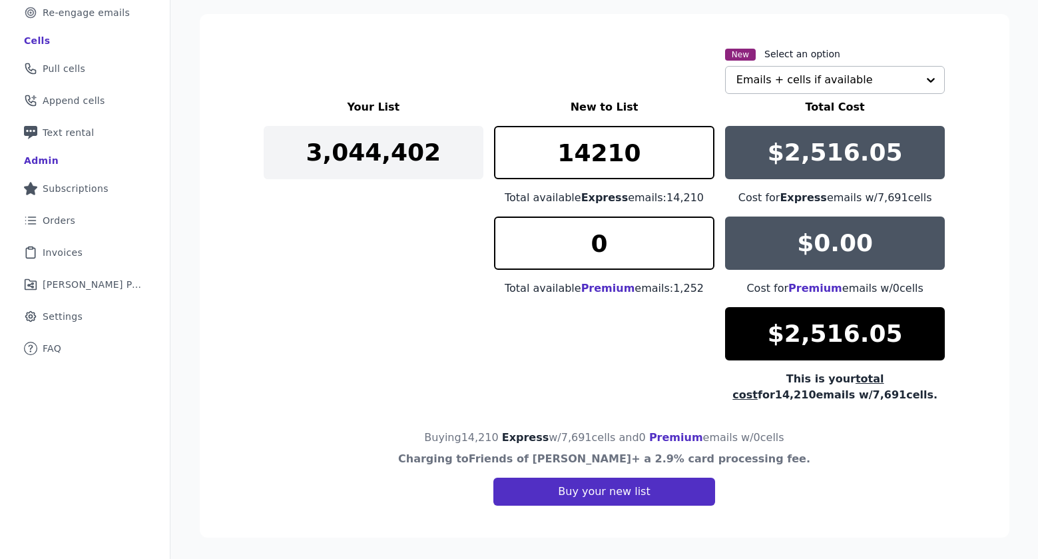
click at [597, 490] on button "Buy your new list" at bounding box center [603, 491] width 221 height 28
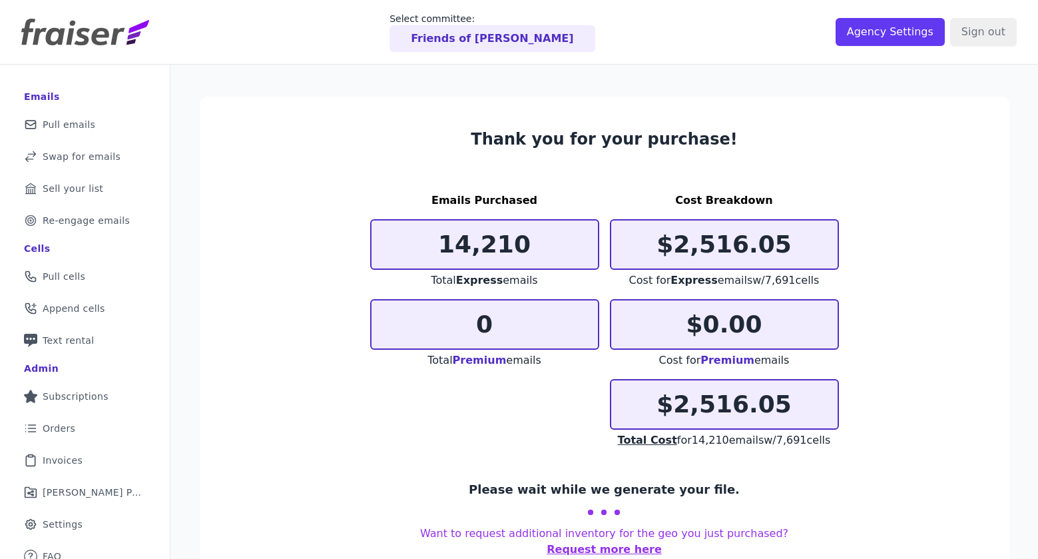
scroll to position [65, 0]
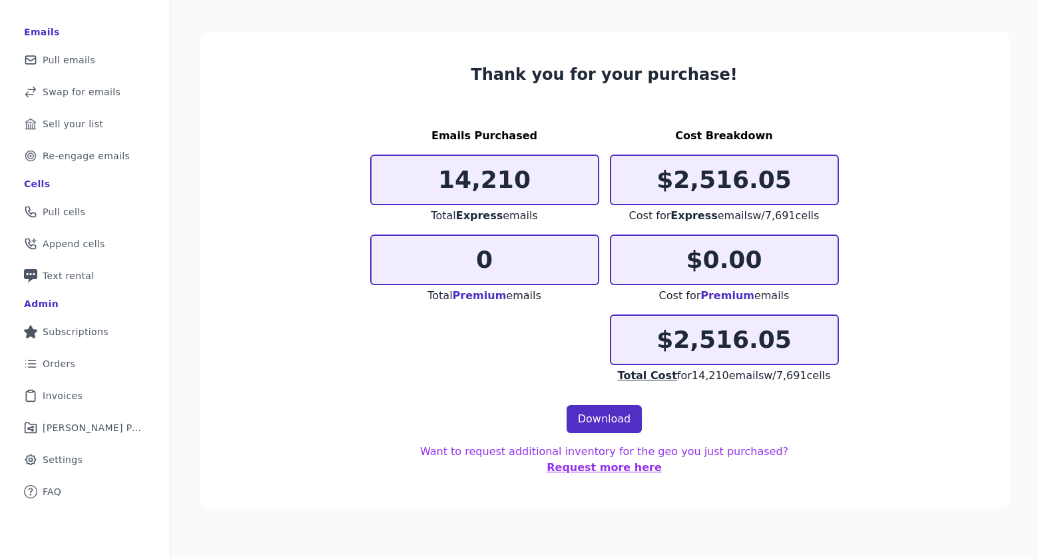
click at [604, 421] on link "Download" at bounding box center [605, 419] width 76 height 28
